Goal: Navigation & Orientation: Find specific page/section

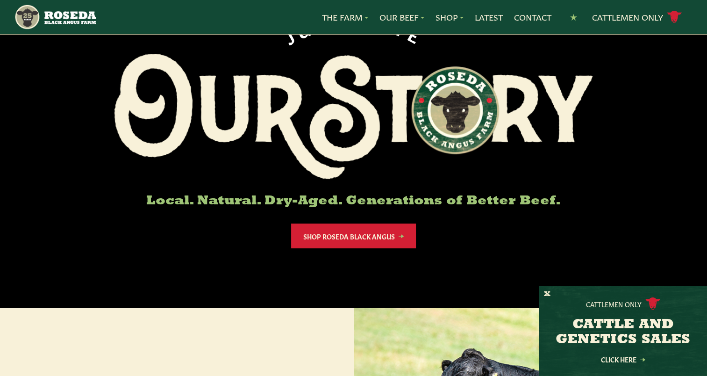
scroll to position [41, 0]
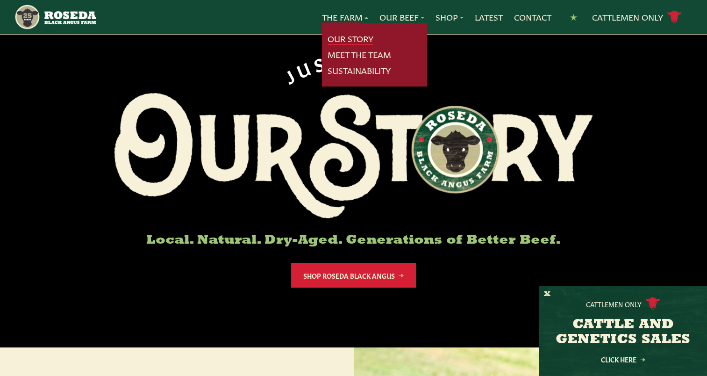
click at [351, 34] on link "Our Story" at bounding box center [351, 39] width 46 height 12
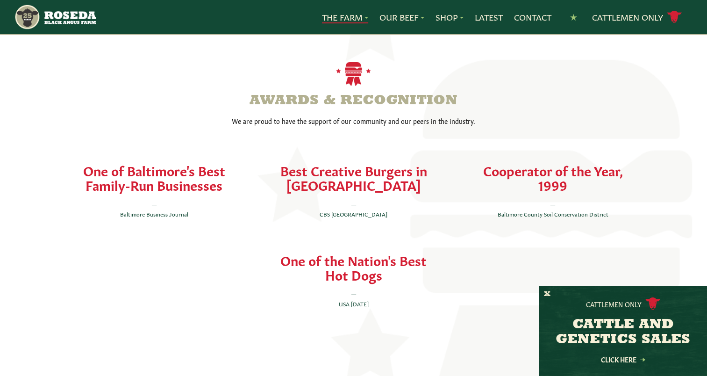
scroll to position [2010, 0]
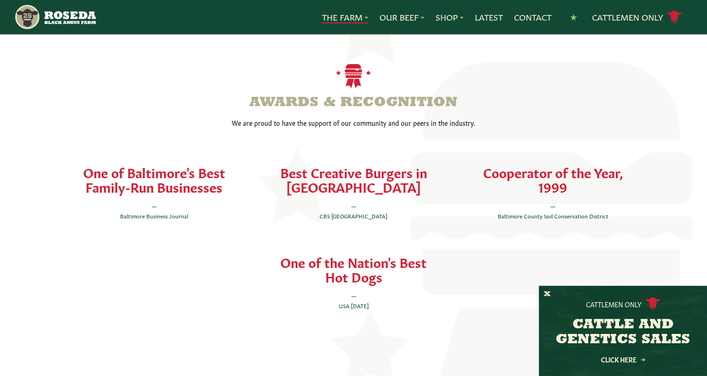
click at [343, 165] on h4 "Best Creative Burgers in [GEOGRAPHIC_DATA]" at bounding box center [354, 179] width 170 height 29
click at [346, 165] on h4 "Best Creative Burgers in [GEOGRAPHIC_DATA]" at bounding box center [354, 179] width 170 height 29
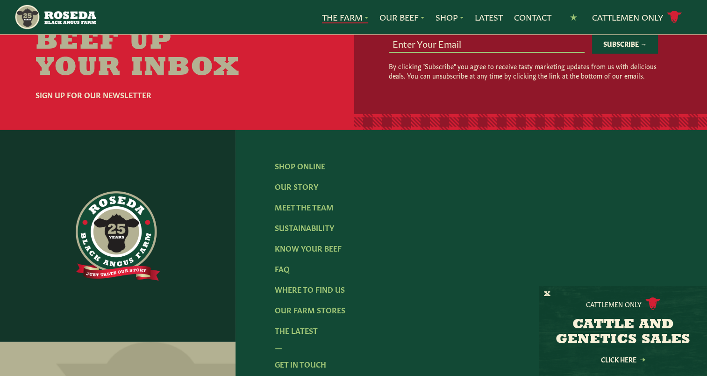
scroll to position [2946, 0]
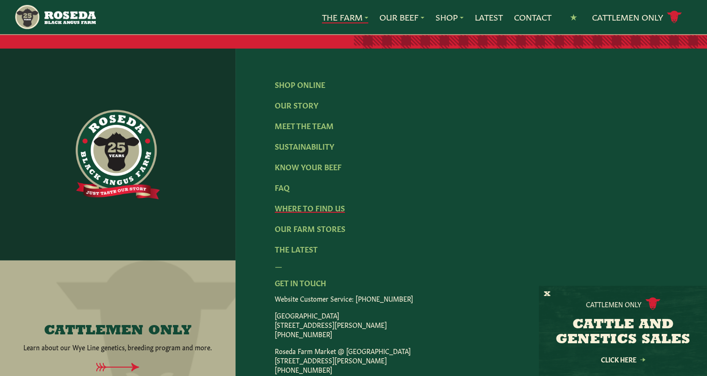
click at [319, 202] on link "Where To Find Us" at bounding box center [310, 207] width 70 height 10
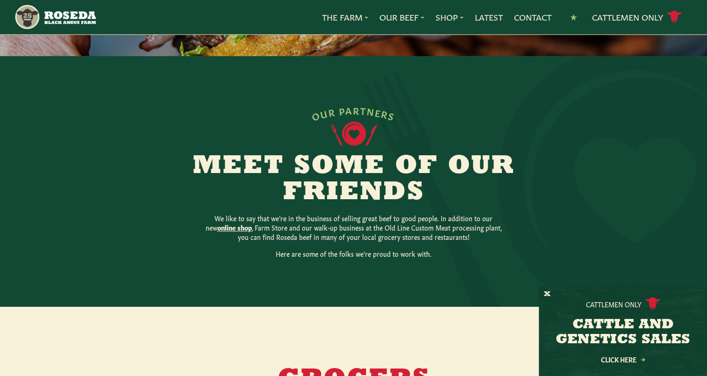
scroll to position [140, 0]
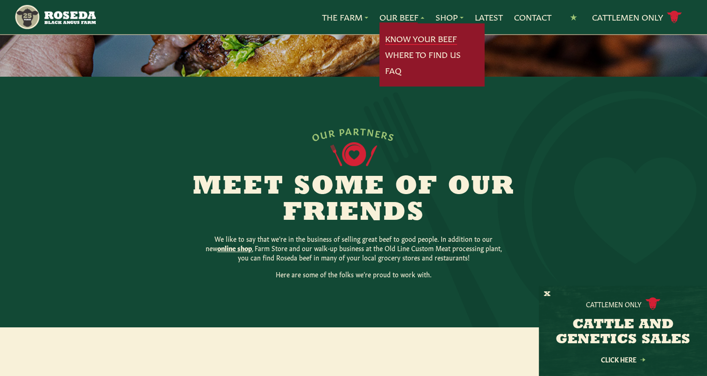
click at [418, 35] on link "Know Your Beef" at bounding box center [421, 39] width 72 height 12
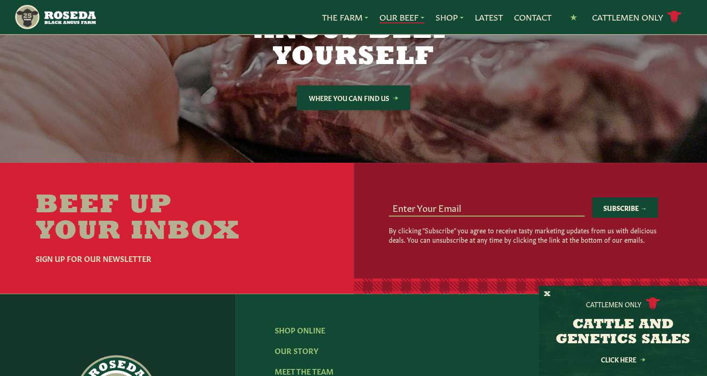
scroll to position [1964, 0]
